Goal: Task Accomplishment & Management: Contribute content

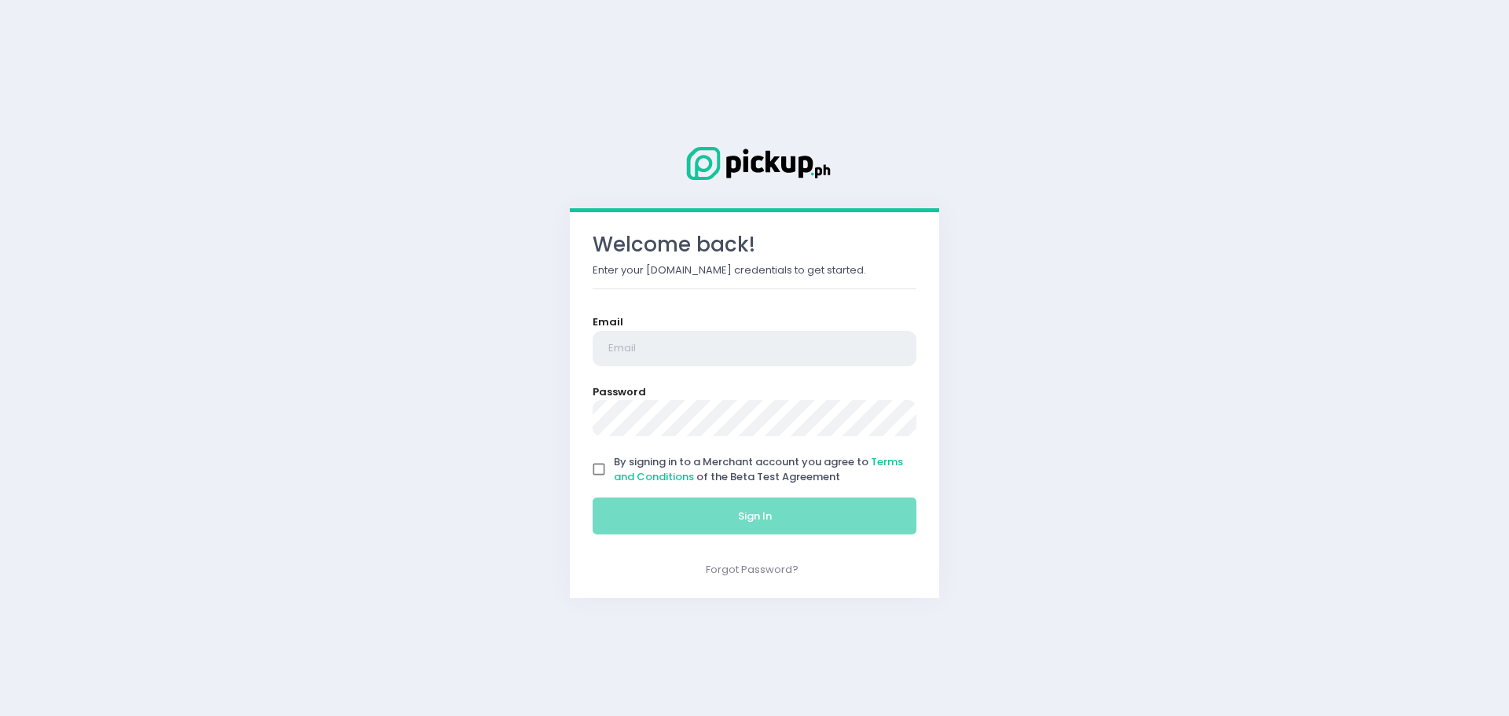
click at [697, 355] on input "email" at bounding box center [755, 349] width 324 height 36
type input "[EMAIL_ADDRESS][DOMAIN_NAME]"
click at [601, 470] on input "By signing in to a Merchant account you agree to Terms and Conditions of the Be…" at bounding box center [599, 469] width 30 height 30
checkbox input "true"
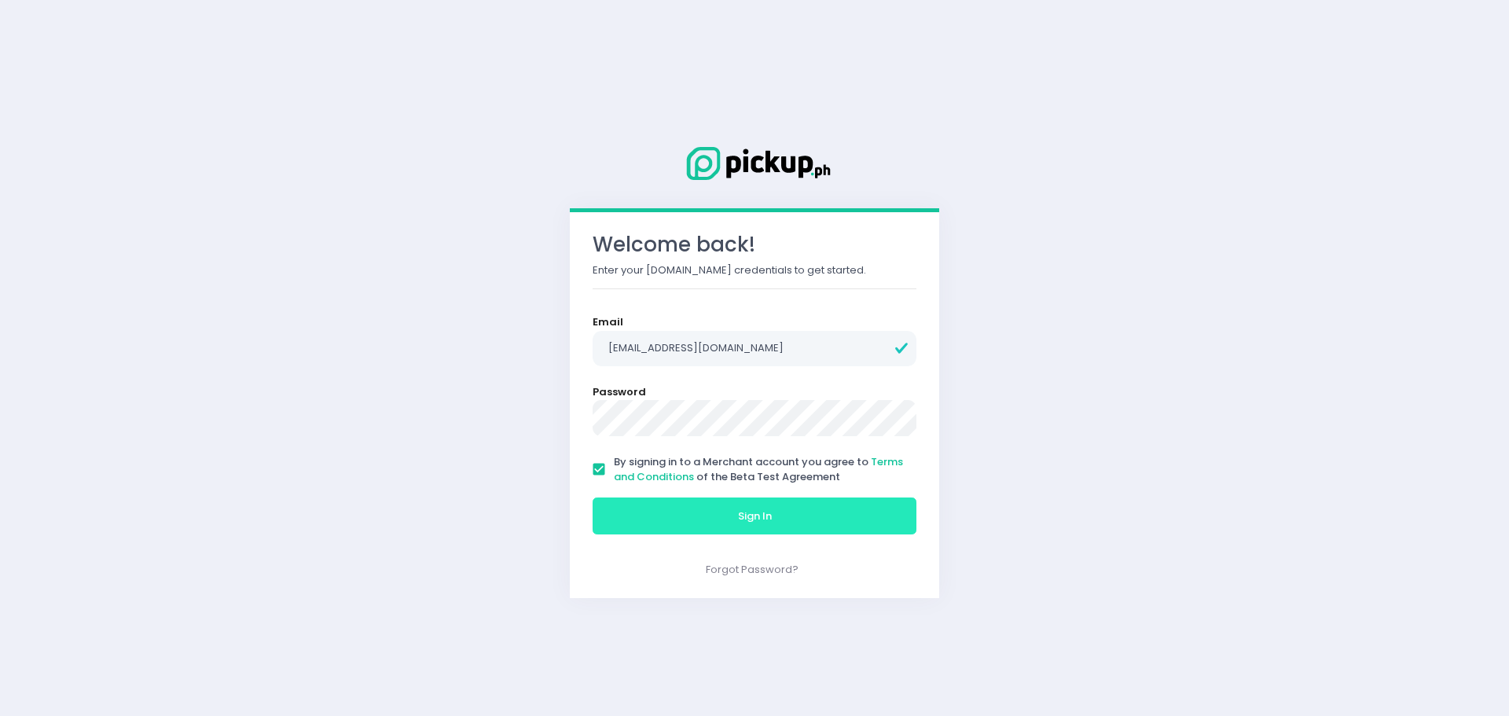
click at [714, 516] on button "Sign In" at bounding box center [755, 517] width 324 height 38
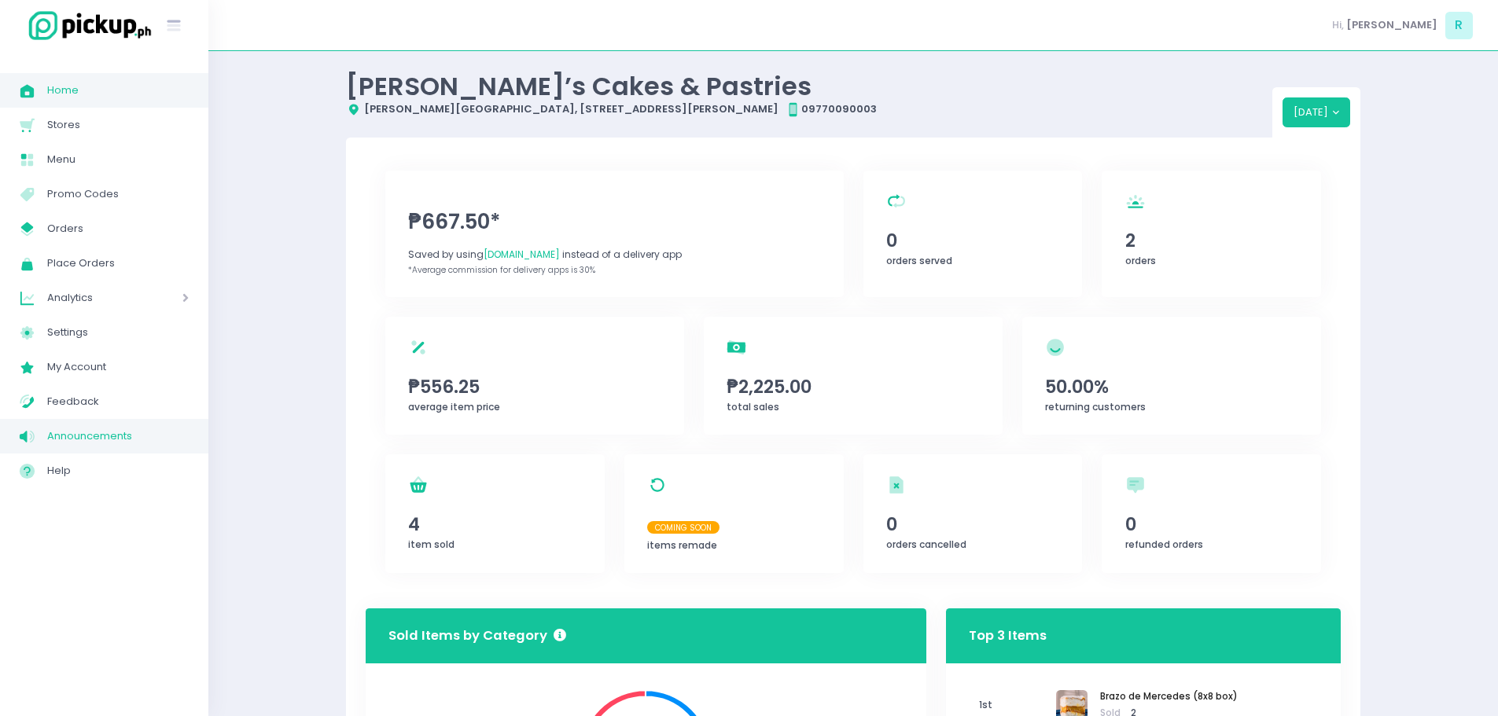
click at [76, 439] on span "Announcements" at bounding box center [118, 436] width 142 height 20
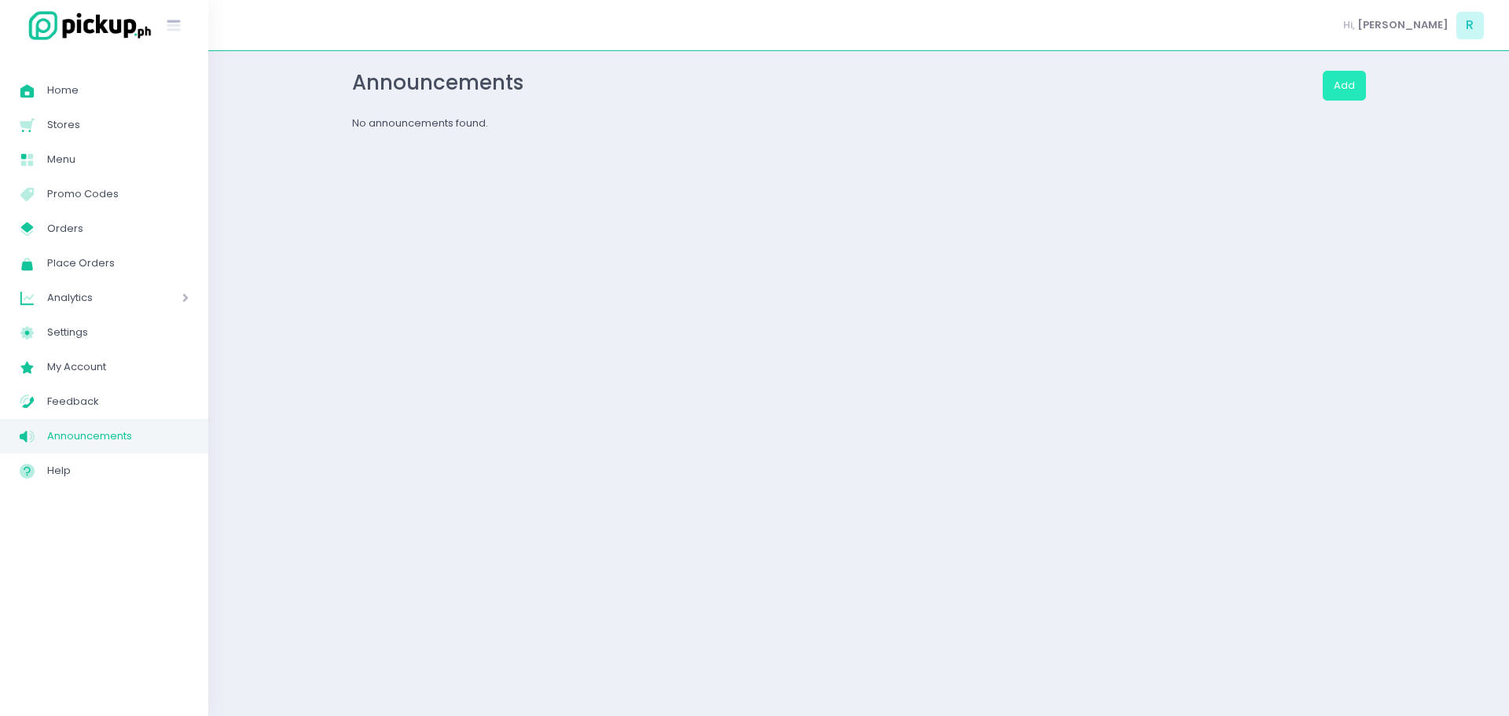
click at [1347, 90] on button "Add" at bounding box center [1344, 86] width 43 height 30
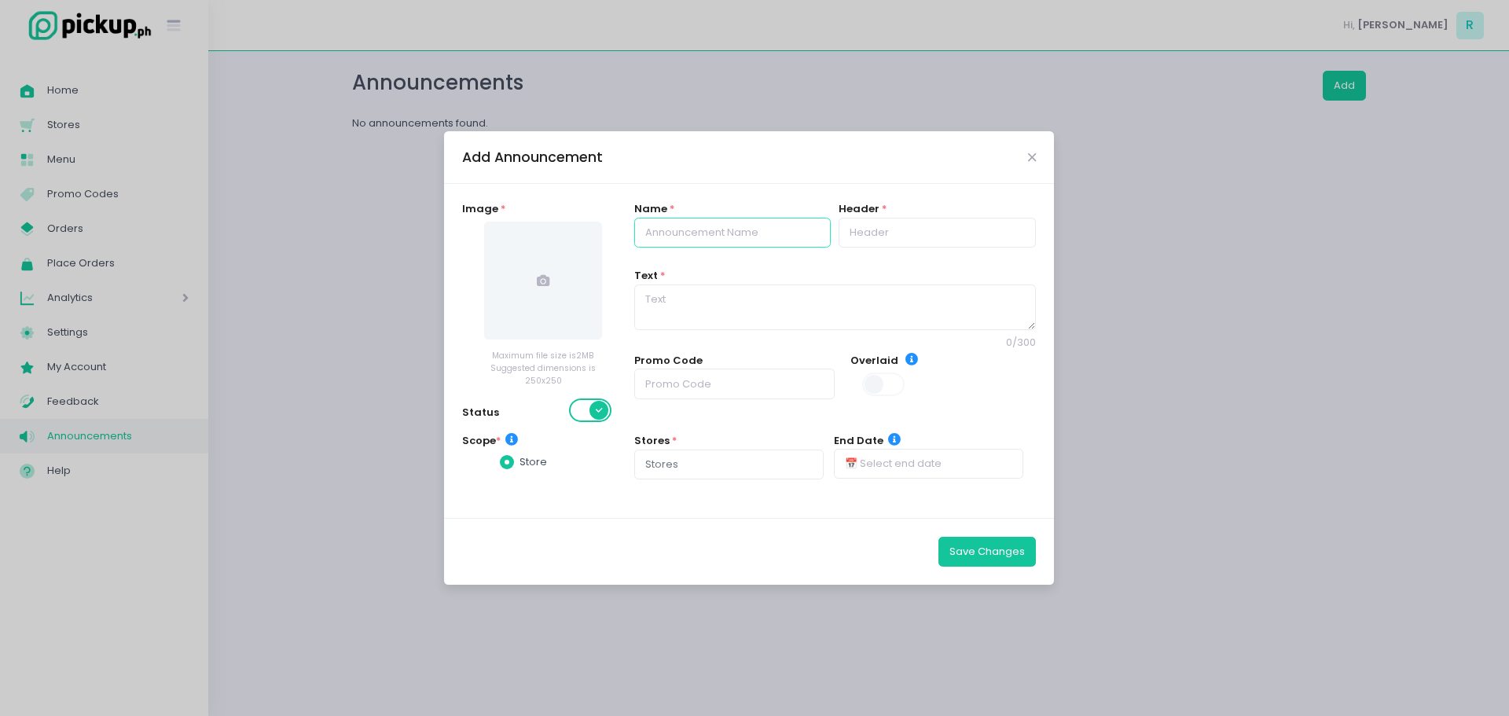
click at [696, 240] on input "text" at bounding box center [732, 233] width 197 height 30
type input "d"
type input "Delivery Charges"
click at [726, 307] on textarea at bounding box center [835, 308] width 402 height 46
type textarea "Please note that delivery charges are not included in the GRAND TOTAL."
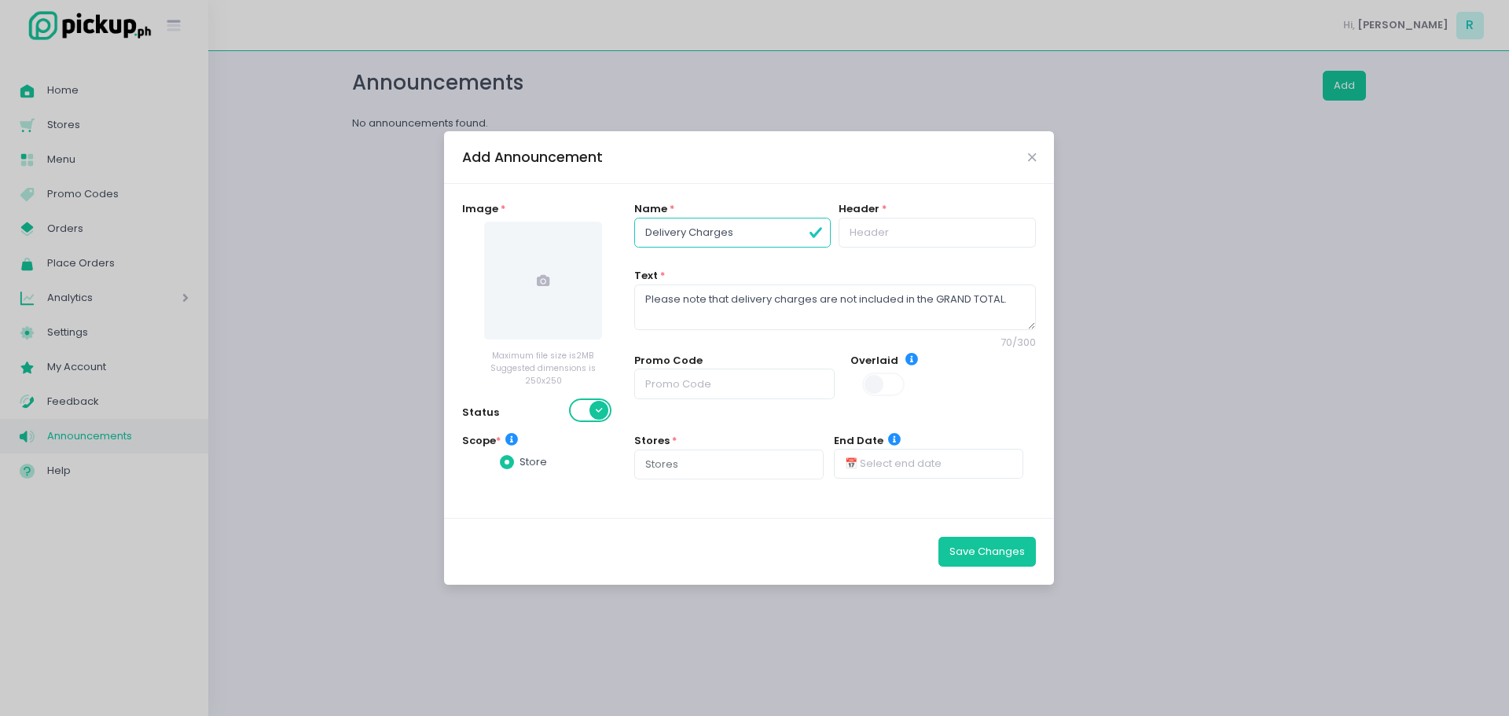
drag, startPoint x: 645, startPoint y: 242, endPoint x: 740, endPoint y: 250, distance: 95.4
click at [740, 248] on input "Delivery Charges" at bounding box center [732, 233] width 197 height 30
type input "DELIVERY CHARGES"
click at [861, 234] on input "text" at bounding box center [937, 233] width 197 height 30
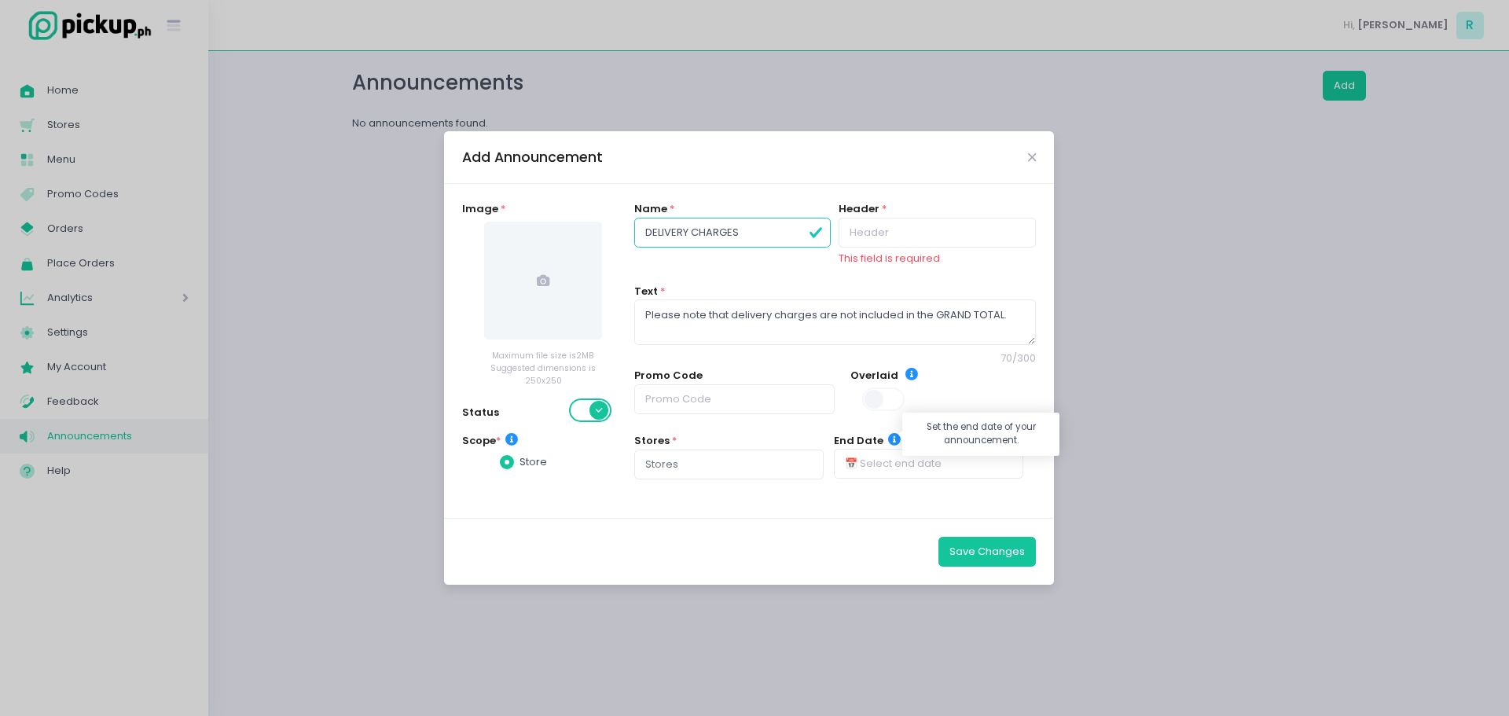
click at [891, 433] on icon at bounding box center [894, 439] width 13 height 13
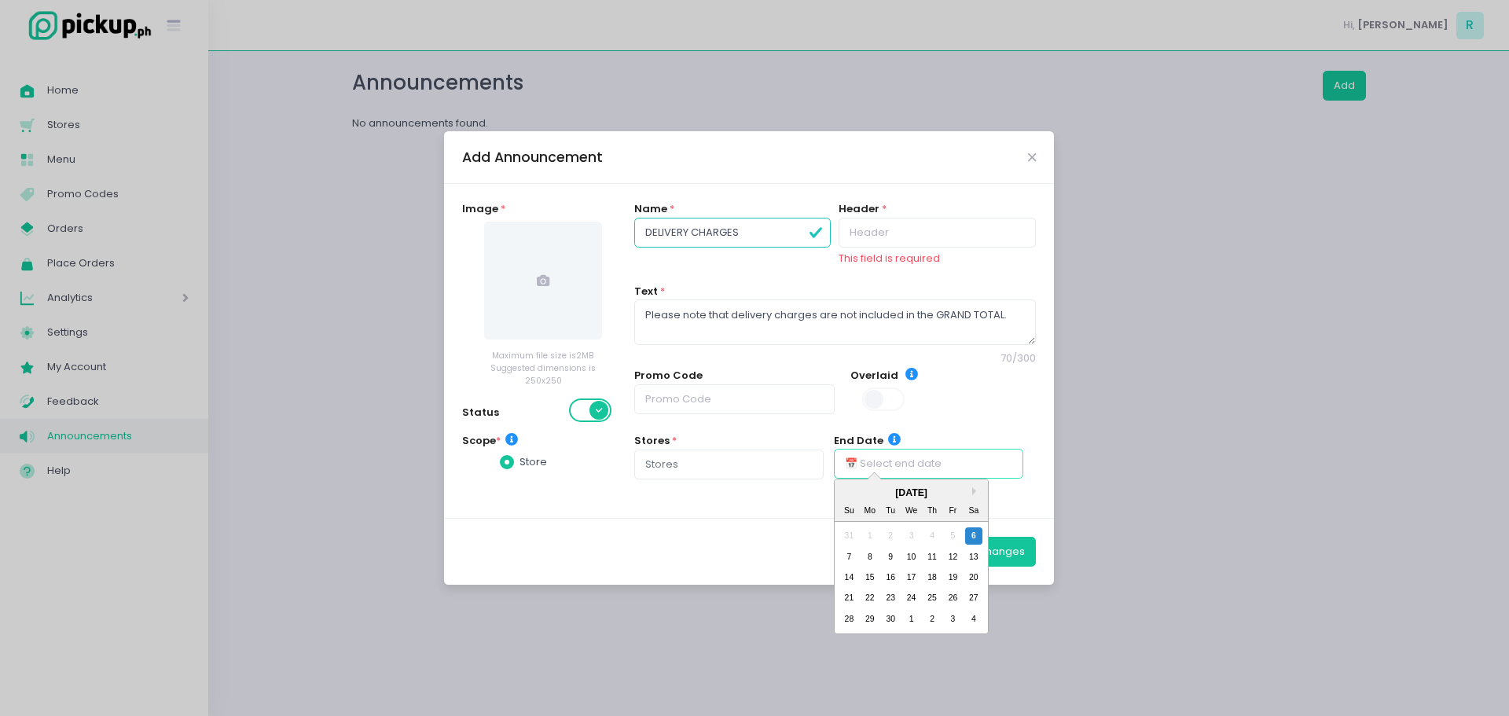
click at [864, 458] on input "text" at bounding box center [928, 464] width 189 height 30
click at [940, 423] on div "Promo Code Overlaid Alignment" at bounding box center [835, 396] width 402 height 57
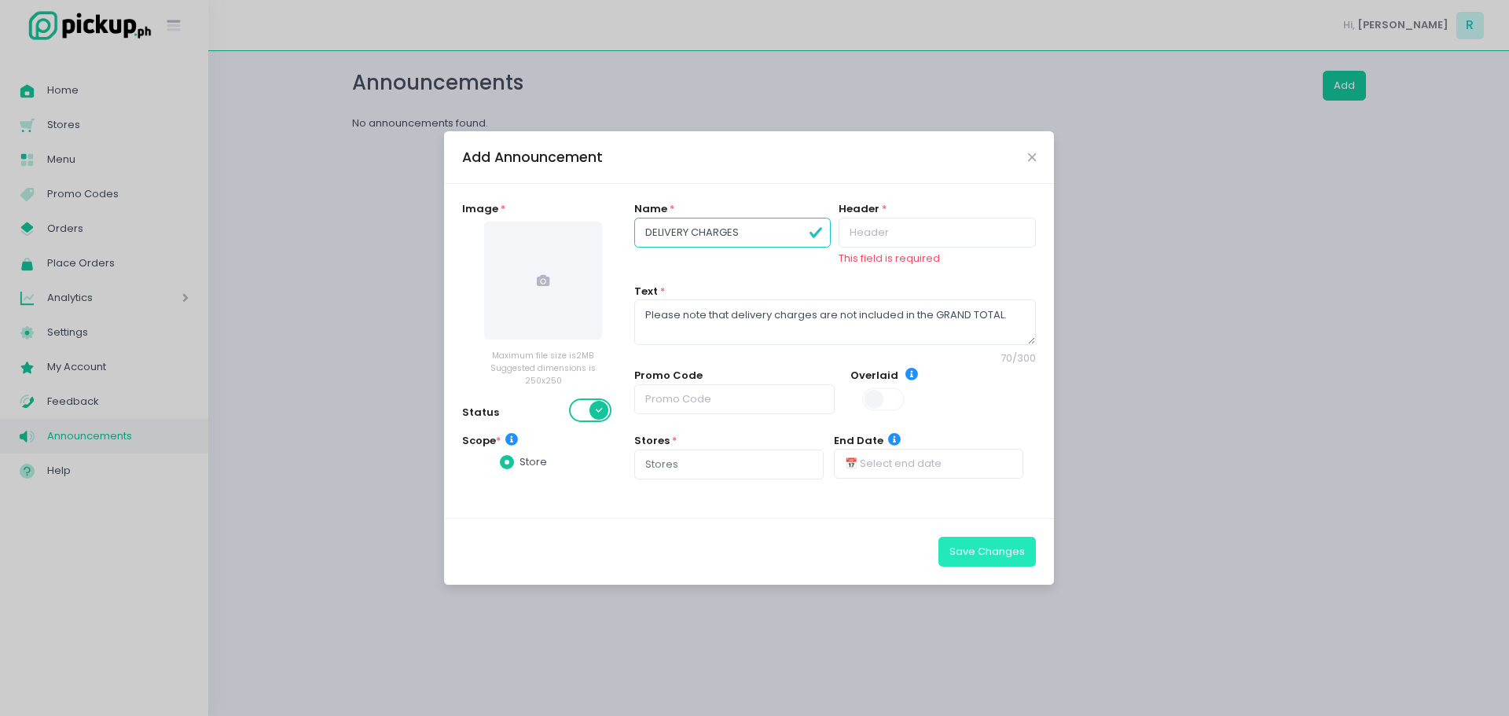
click at [998, 556] on button "Save Changes" at bounding box center [987, 552] width 97 height 30
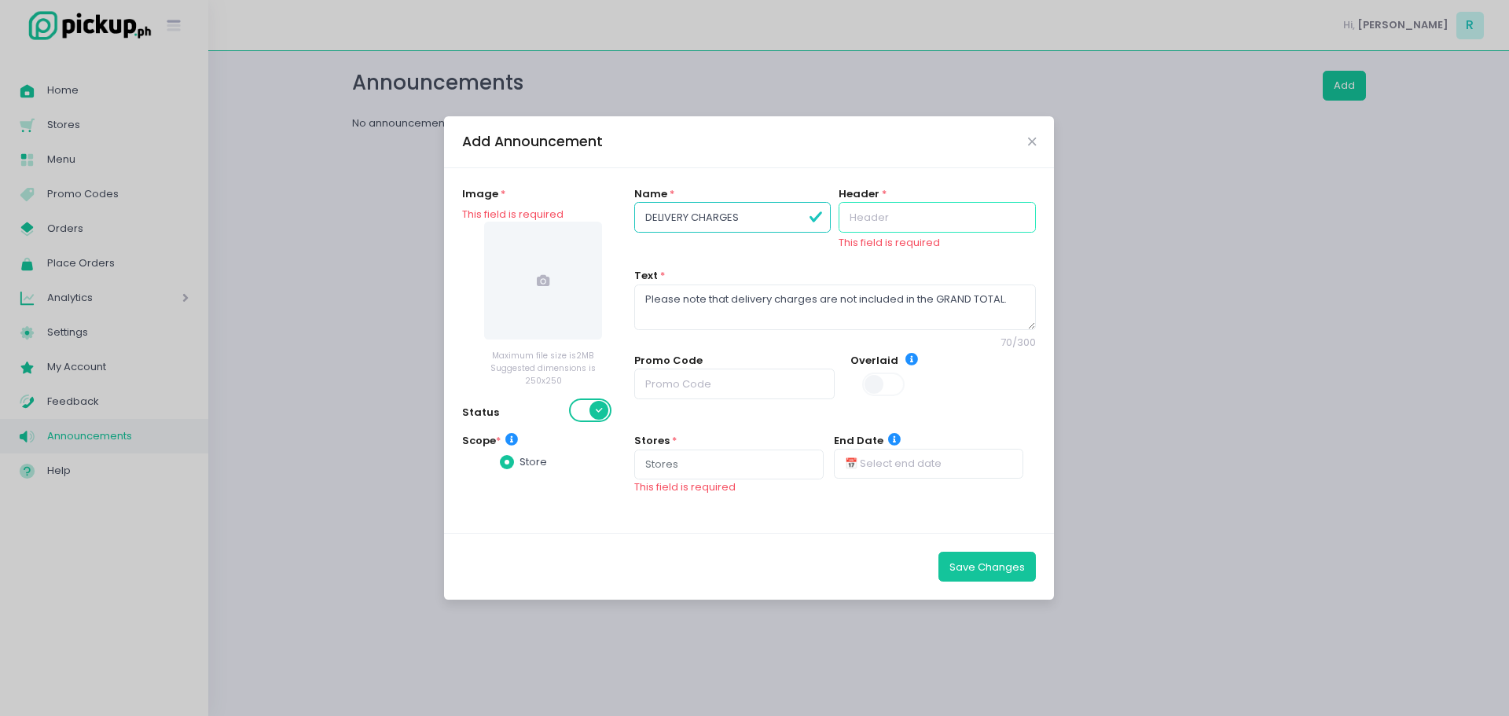
click at [878, 231] on input "text" at bounding box center [937, 217] width 197 height 30
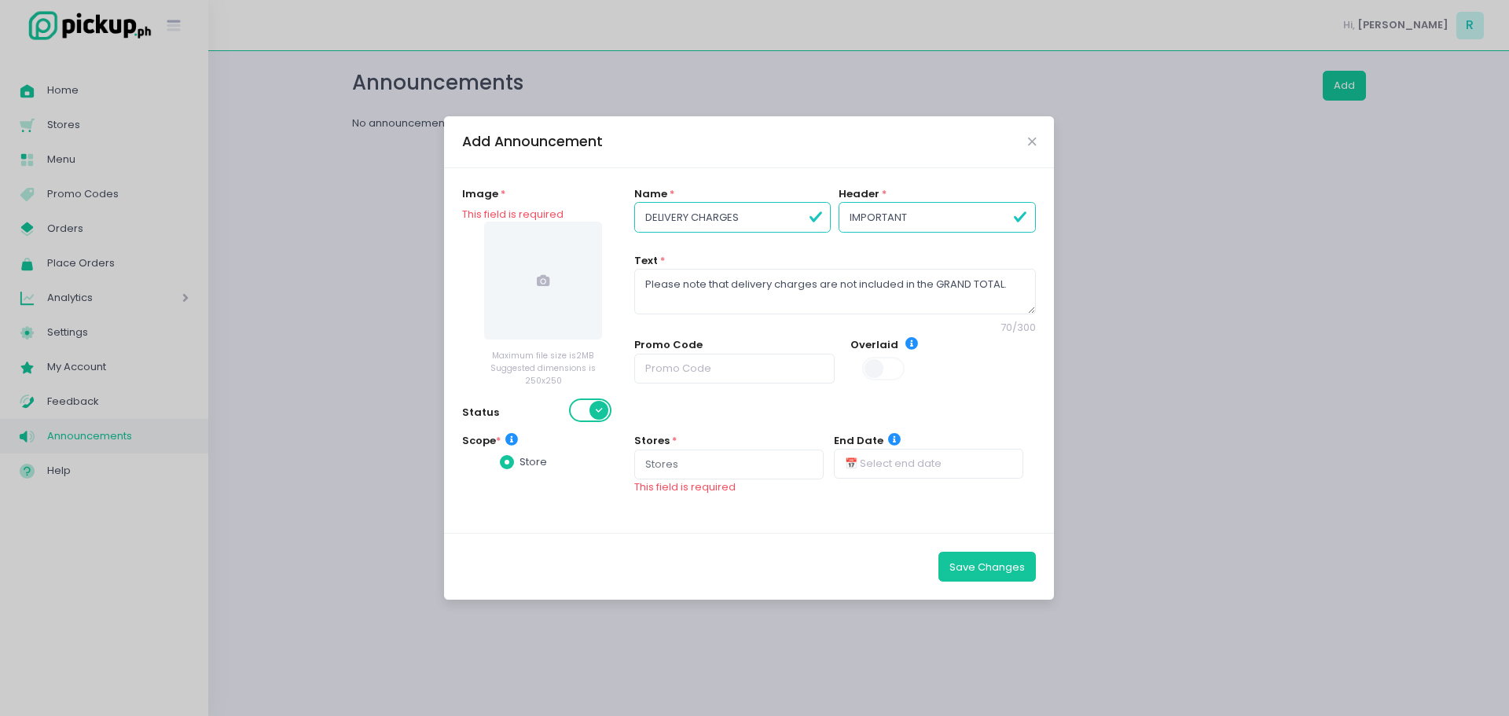
type input "IMPORTANT"
click at [692, 450] on div at bounding box center [728, 465] width 189 height 30
click at [711, 489] on link "[PERSON_NAME]’s Cakes & Pastries" at bounding box center [728, 509] width 189 height 46
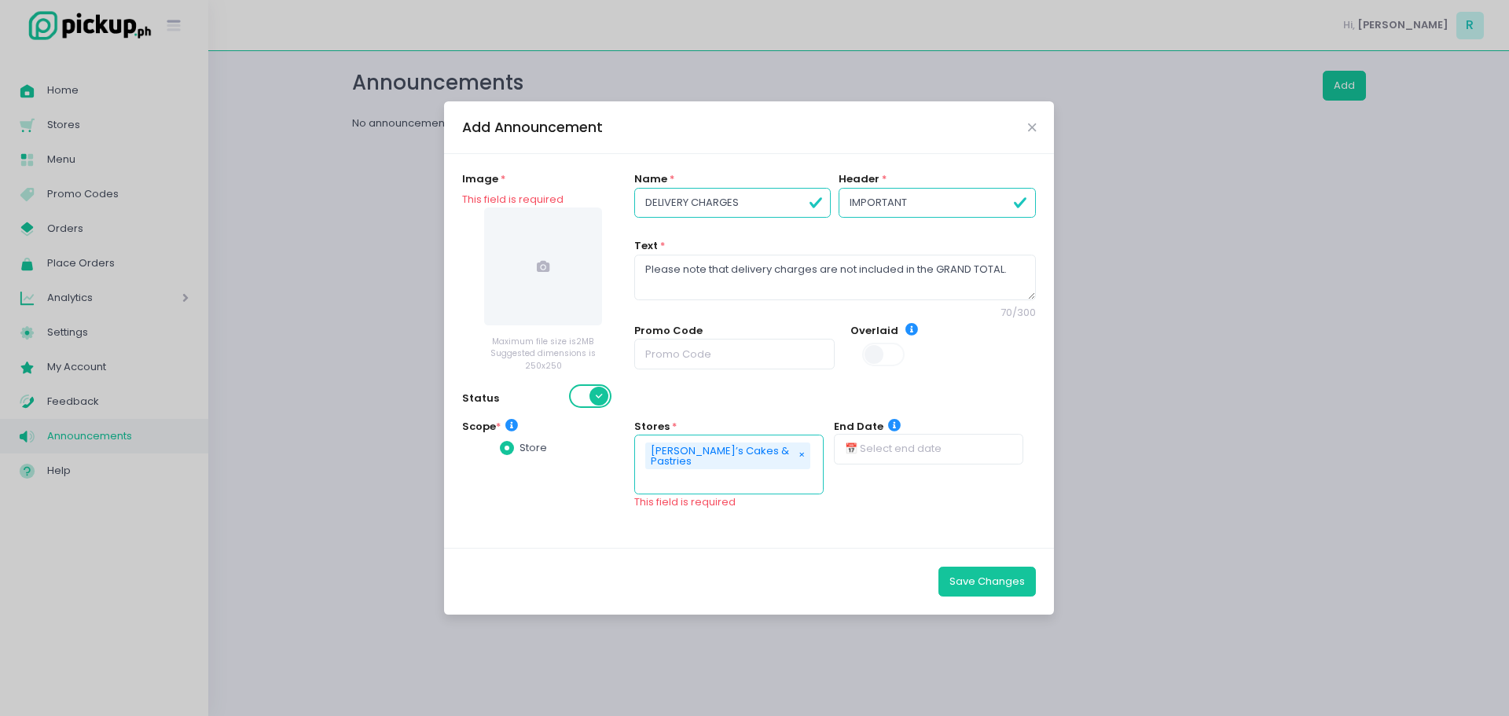
click at [803, 505] on div "Stores * [PERSON_NAME]’s Cakes & Pastries × Remove This field is required" at bounding box center [728, 466] width 189 height 94
click at [958, 579] on button "Save Changes" at bounding box center [987, 582] width 97 height 30
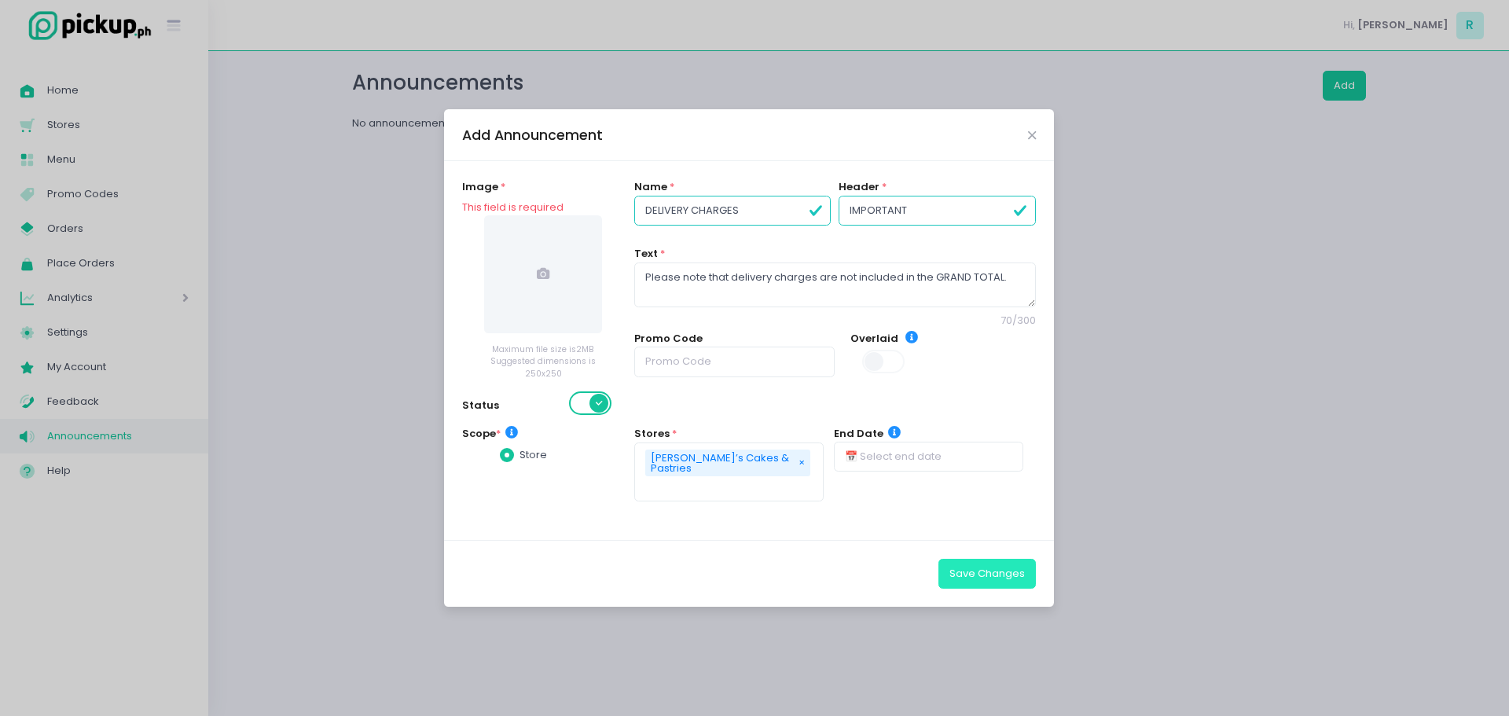
click at [1005, 572] on button "Save Changes" at bounding box center [987, 574] width 97 height 30
click at [550, 280] on icon at bounding box center [543, 273] width 13 height 13
click at [543, 278] on icon at bounding box center [543, 273] width 13 height 13
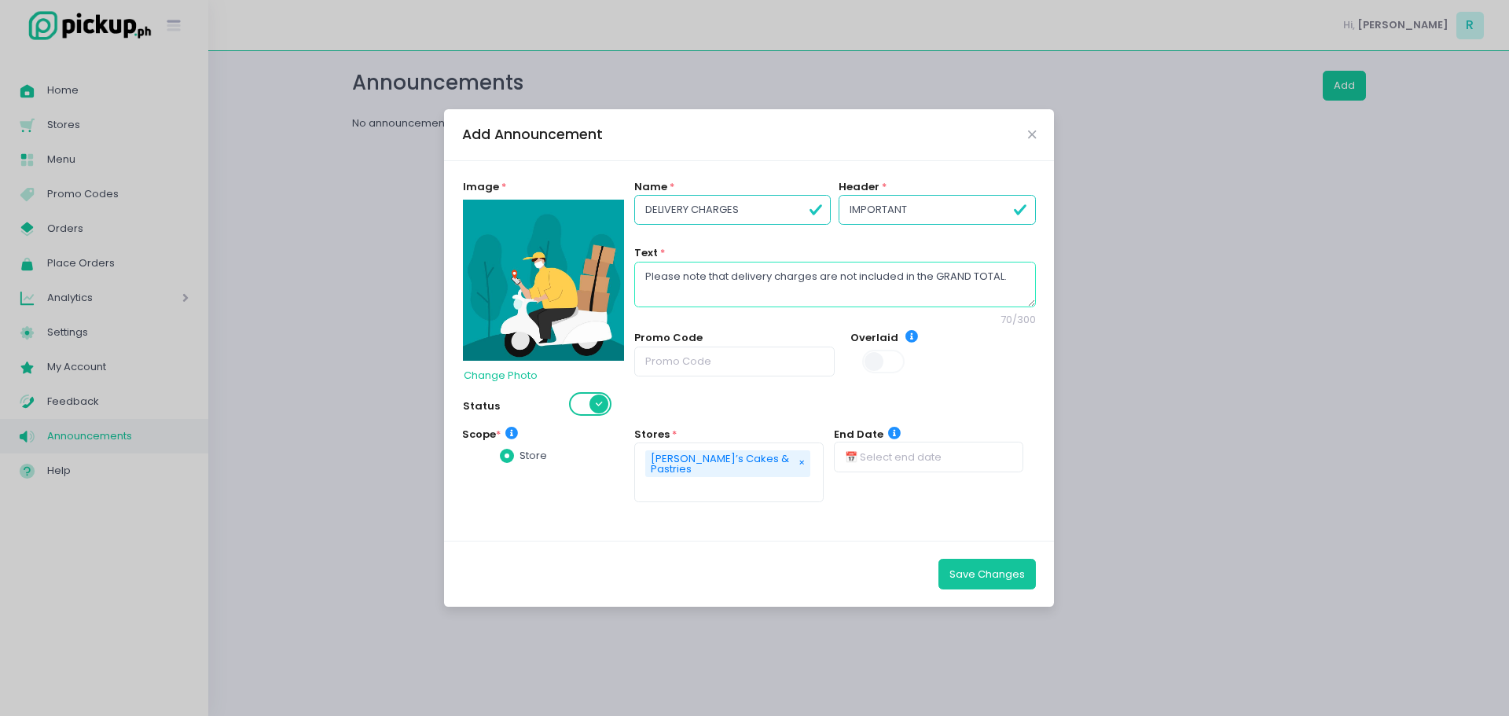
click at [726, 285] on textarea "Please note that delivery charges are not included in the GRAND TOTAL." at bounding box center [835, 285] width 402 height 46
drag, startPoint x: 732, startPoint y: 276, endPoint x: 814, endPoint y: 277, distance: 81.8
click at [814, 277] on textarea "Please note that delivery charges are not included in the GRAND TOTAL." at bounding box center [835, 285] width 402 height 46
click at [843, 289] on textarea "Please note that delivery charges are not included in the GRAND TOTAL." at bounding box center [835, 285] width 402 height 46
drag, startPoint x: 839, startPoint y: 273, endPoint x: 854, endPoint y: 272, distance: 15.0
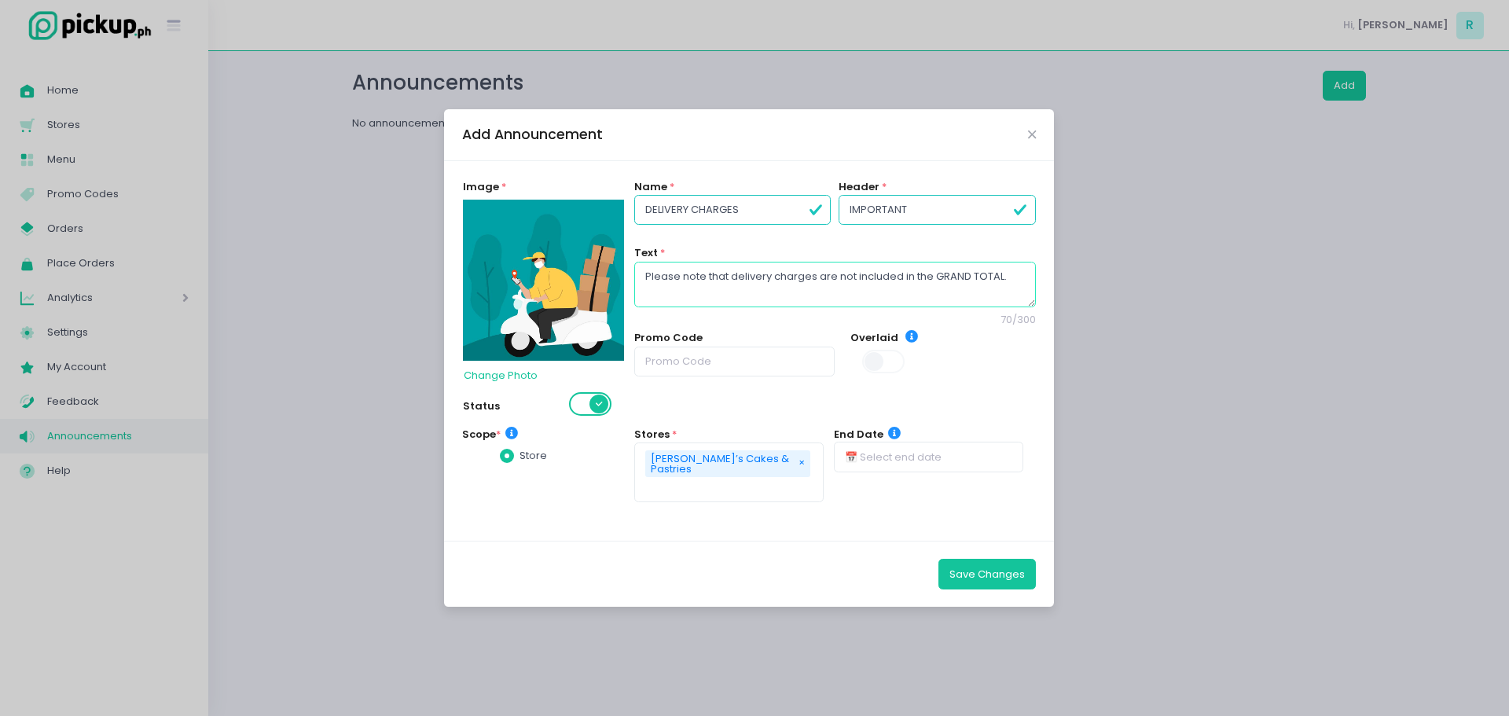
click at [854, 272] on textarea "Please note that delivery charges are not included in the GRAND TOTAL." at bounding box center [835, 285] width 402 height 46
type textarea "Please note that delivery charges are NOT included in the GRAND TOTAL."
click at [998, 581] on button "Save Changes" at bounding box center [987, 574] width 97 height 30
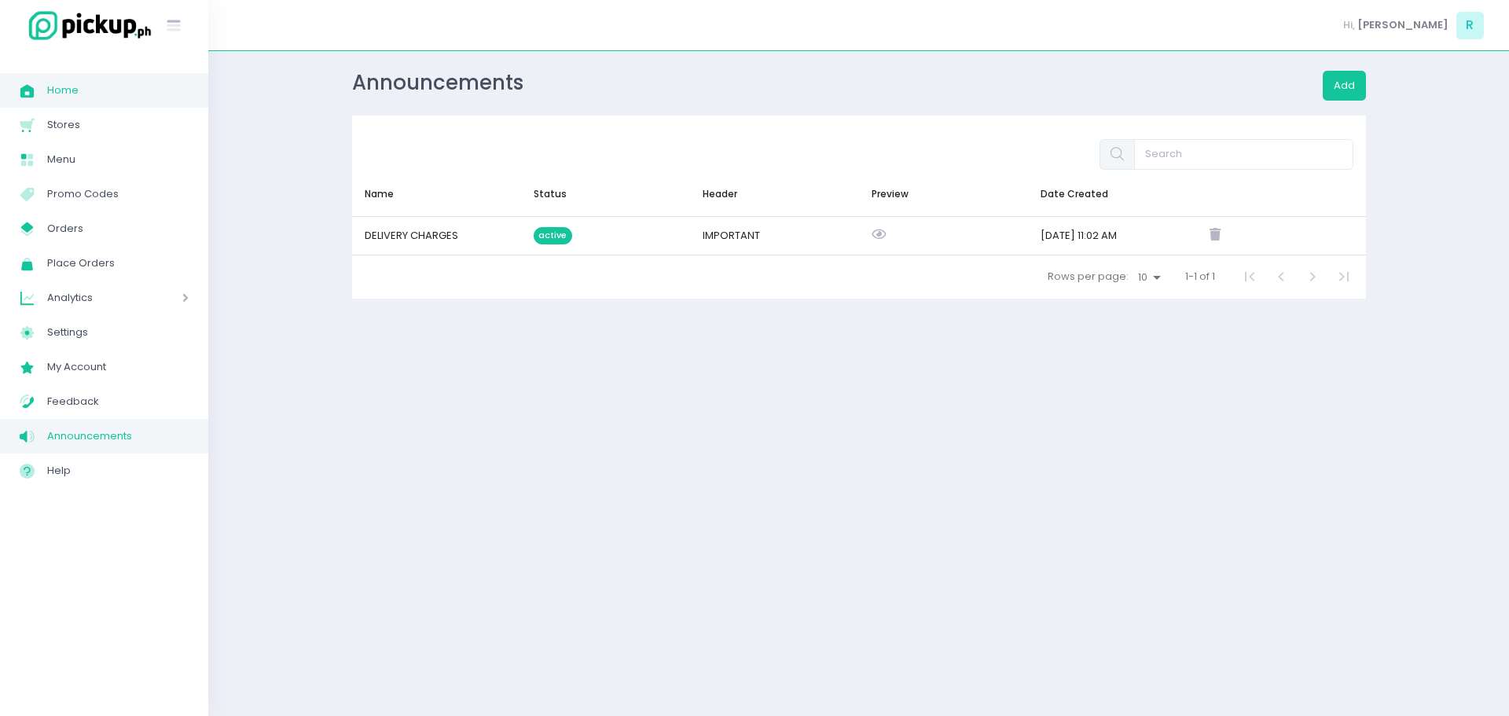
click at [51, 88] on span "Home" at bounding box center [118, 90] width 142 height 20
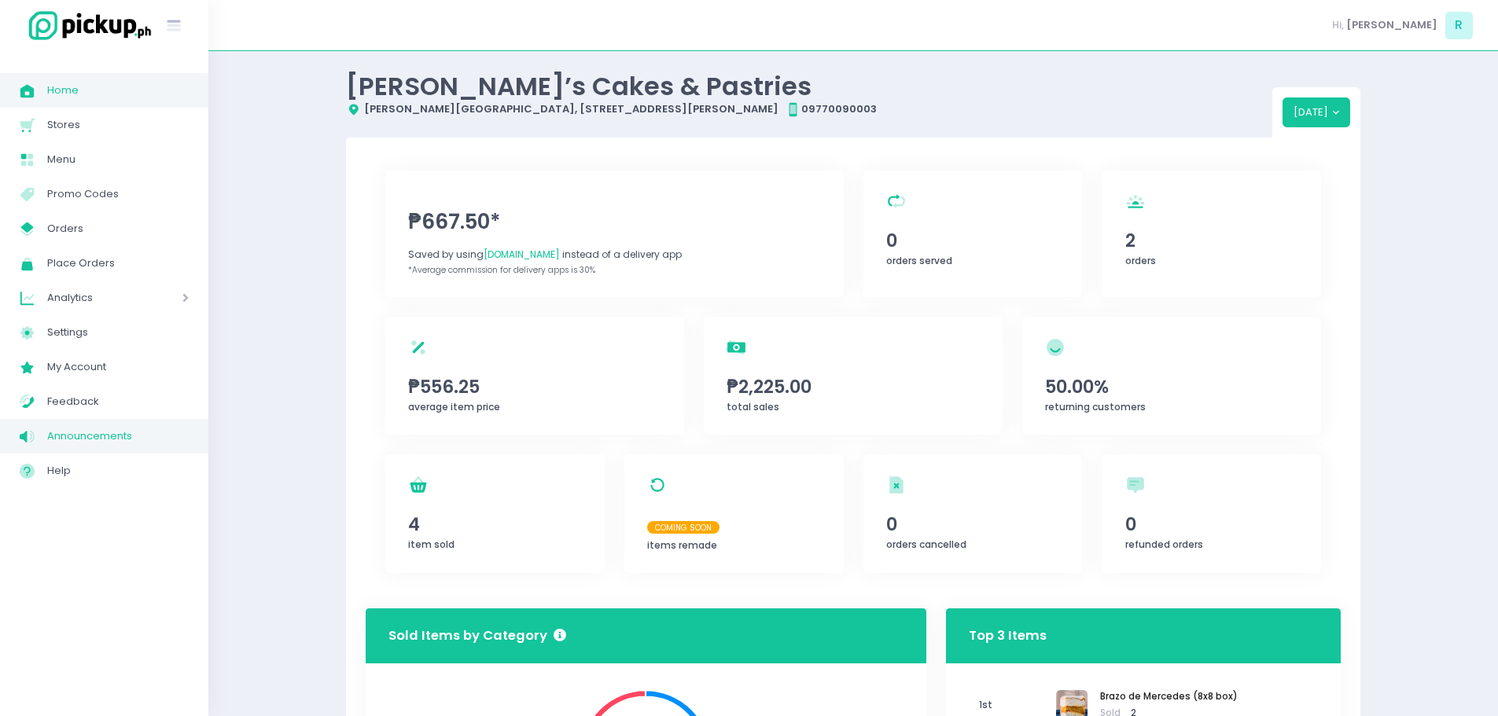
click at [60, 438] on span "Announcements" at bounding box center [118, 436] width 142 height 20
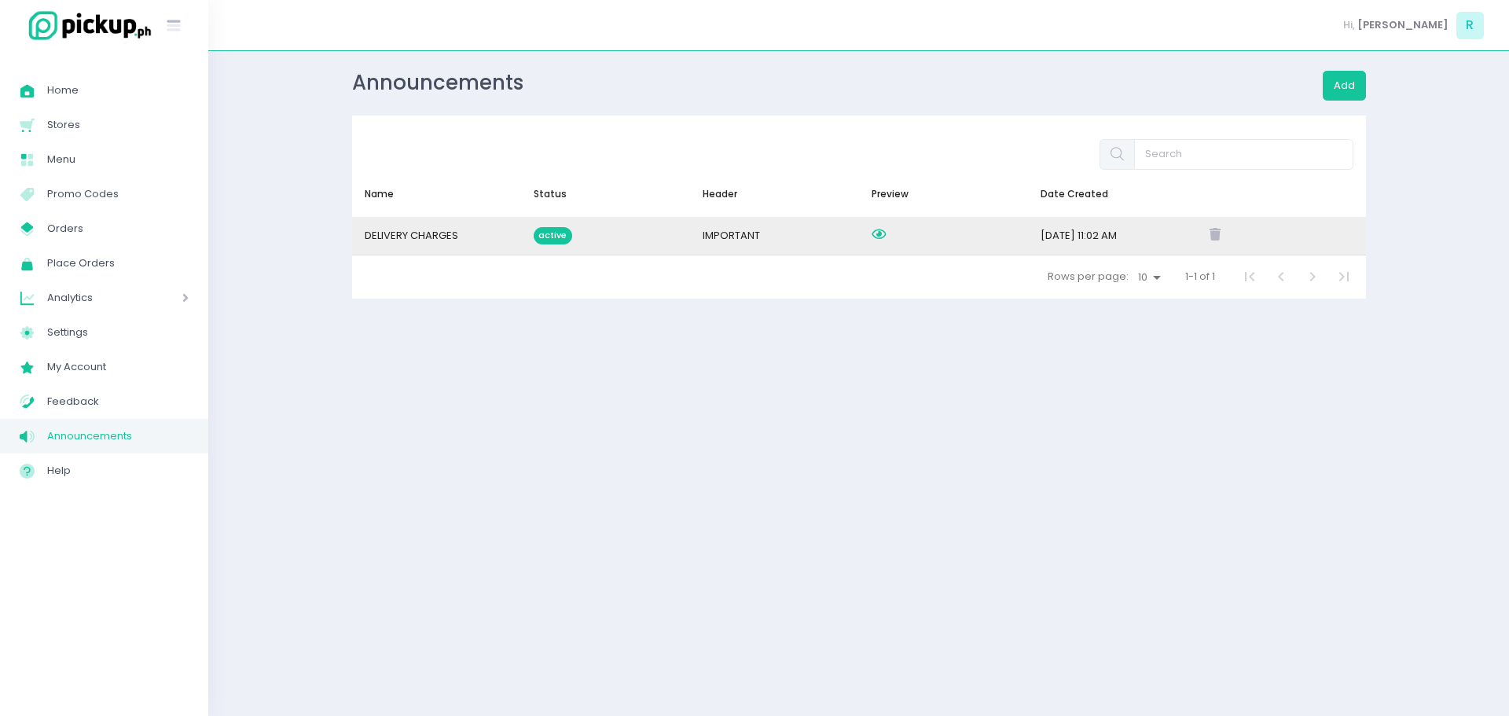
click at [878, 233] on icon at bounding box center [879, 234] width 14 height 13
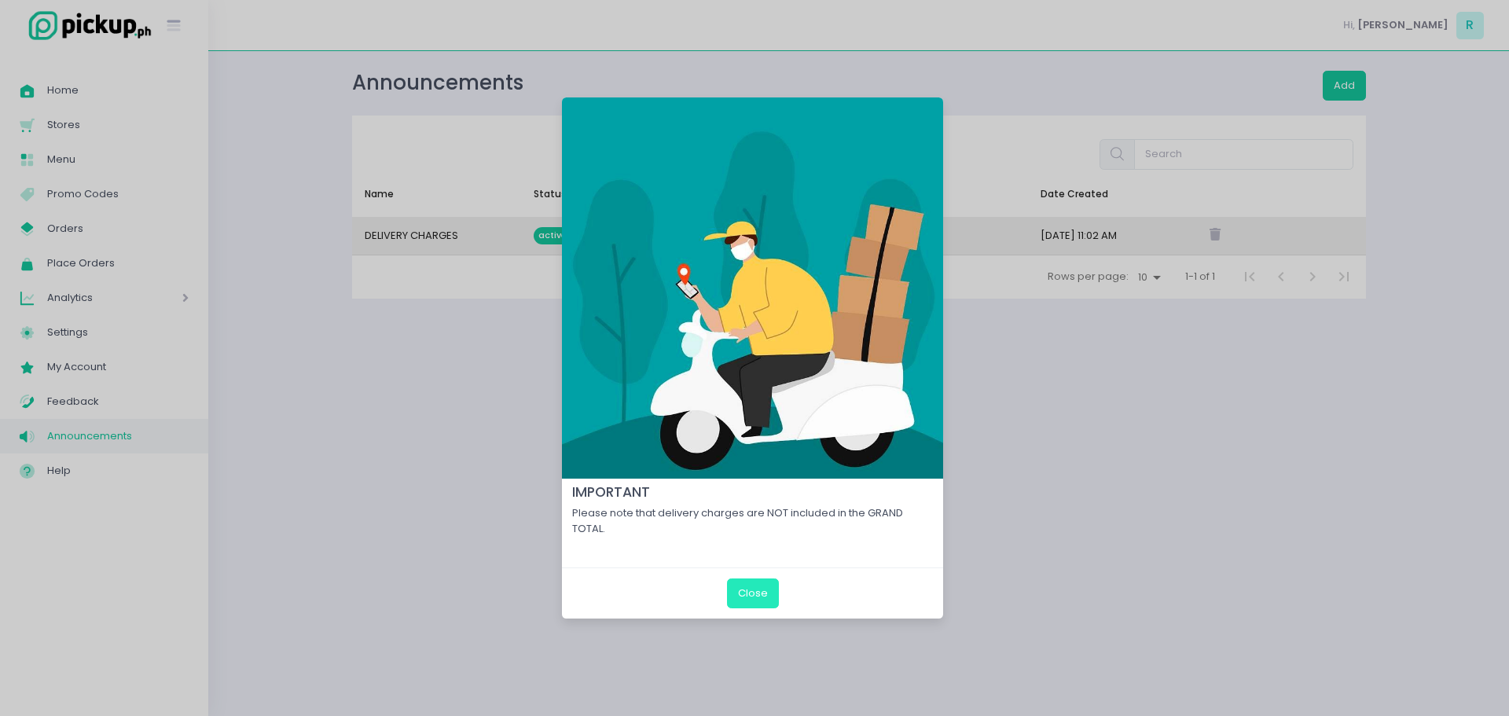
click at [756, 597] on button "Close" at bounding box center [753, 594] width 52 height 30
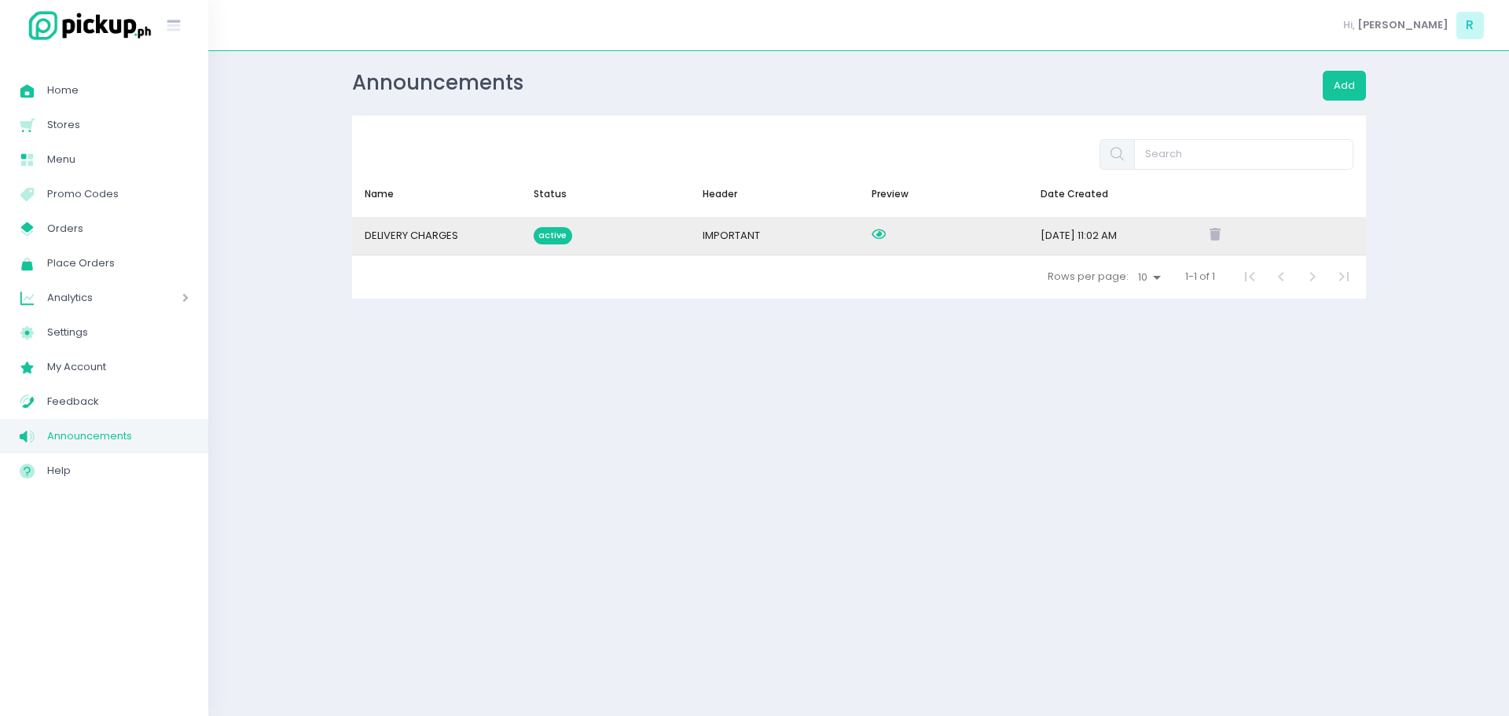
click at [873, 236] on icon at bounding box center [879, 234] width 14 height 13
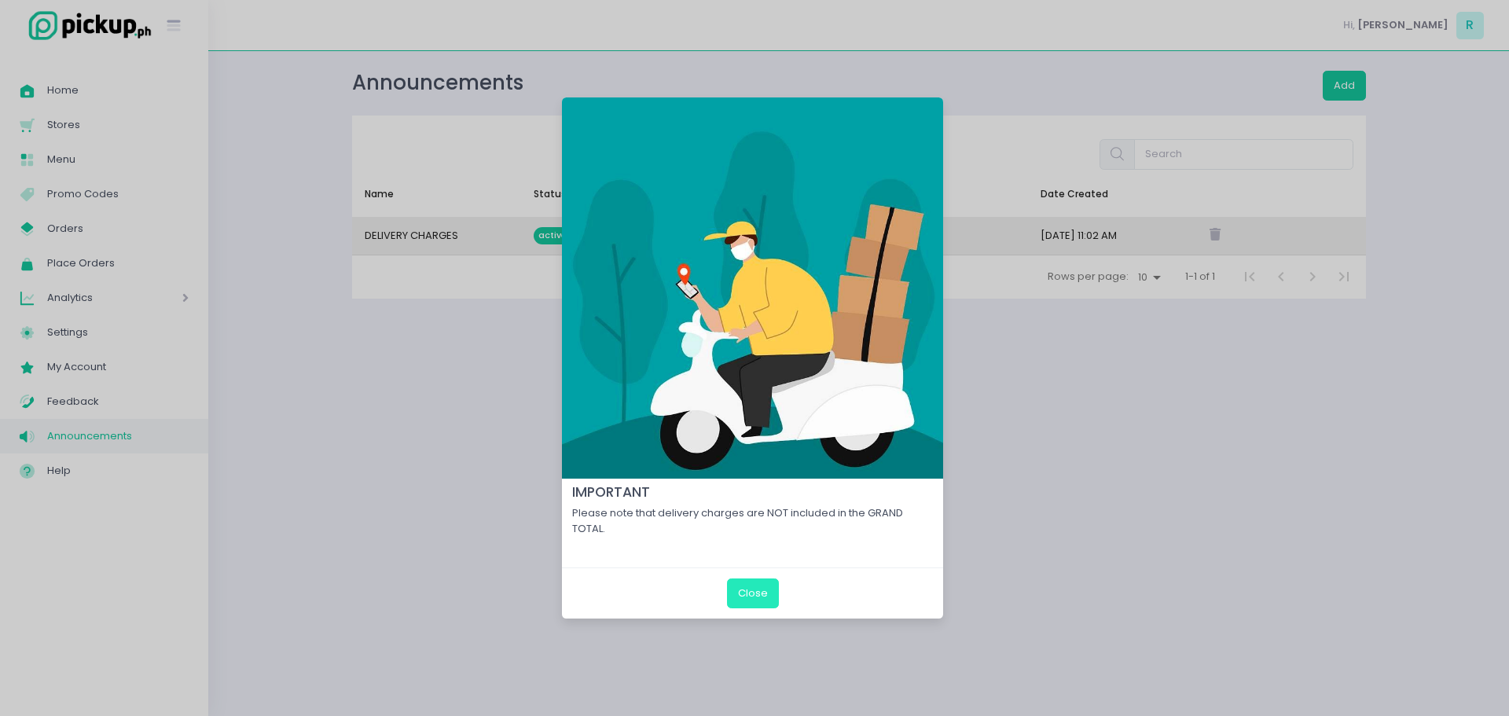
click at [763, 594] on button "Close" at bounding box center [753, 594] width 52 height 30
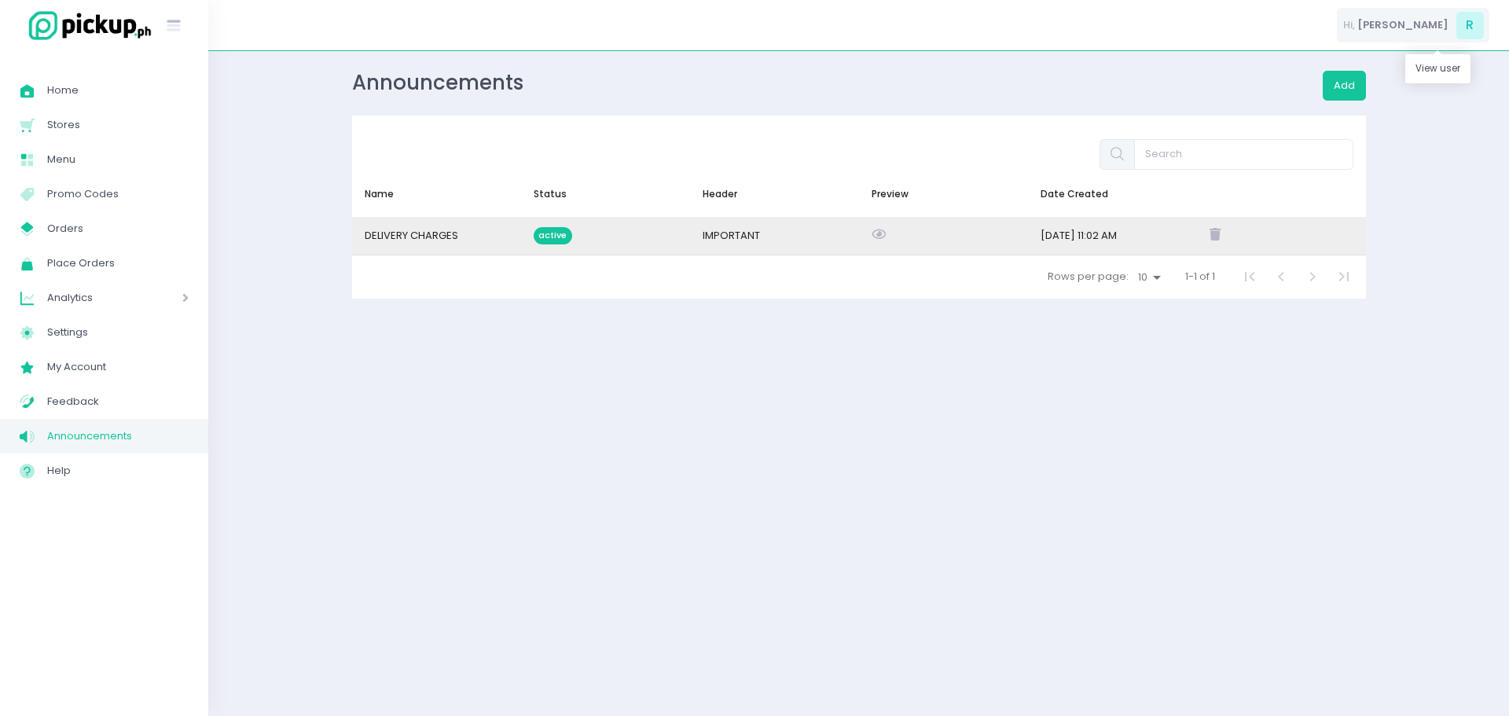
click at [1472, 26] on span "R" at bounding box center [1471, 26] width 28 height 28
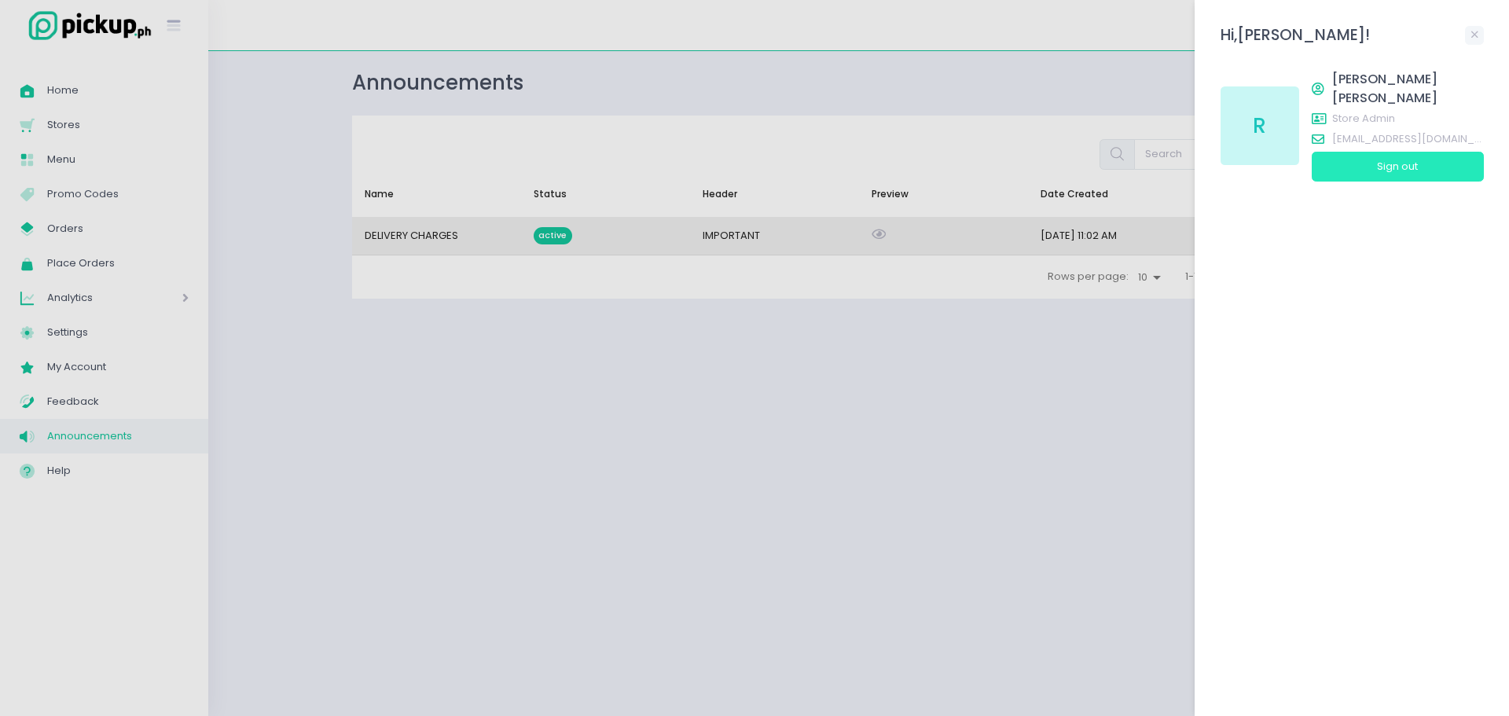
click at [1425, 152] on button "Sign out" at bounding box center [1398, 167] width 172 height 30
